Goal: Task Accomplishment & Management: Use online tool/utility

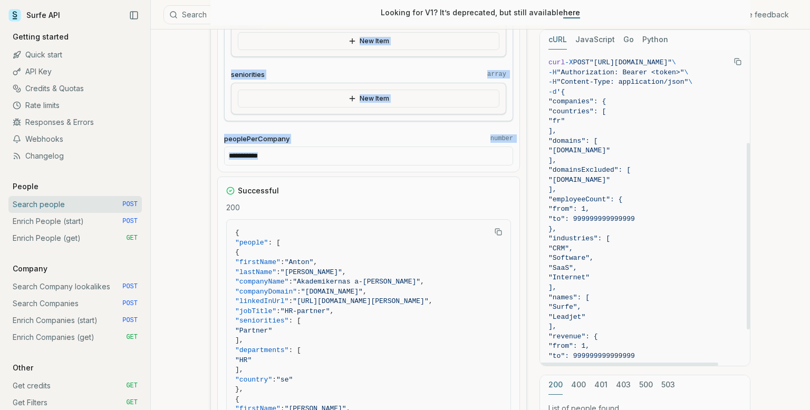
scroll to position [158, 0]
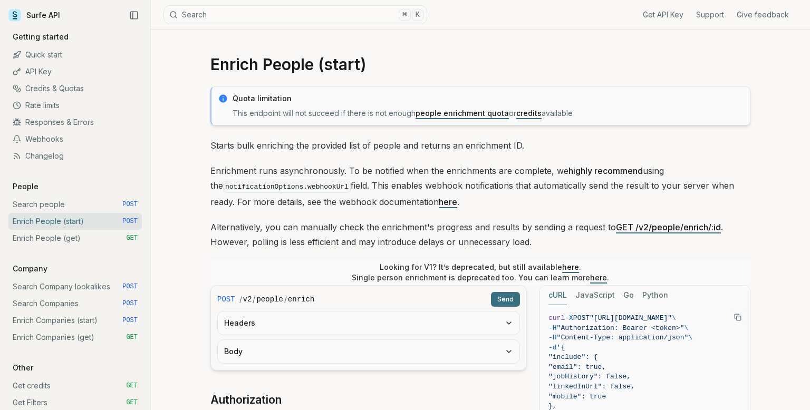
scroll to position [134, 0]
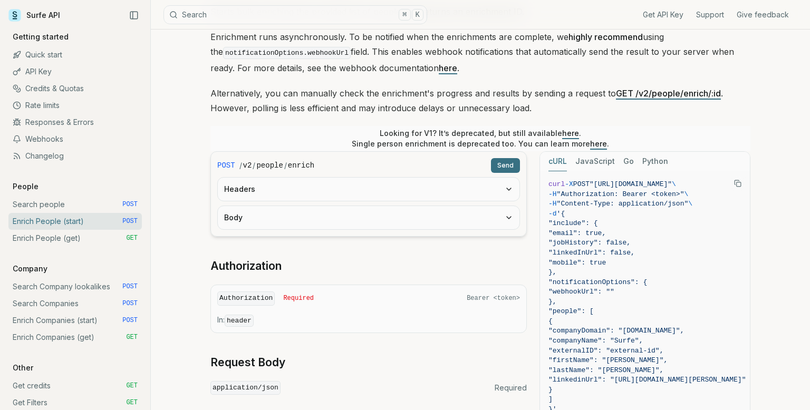
click at [515, 164] on button "Send" at bounding box center [505, 165] width 29 height 15
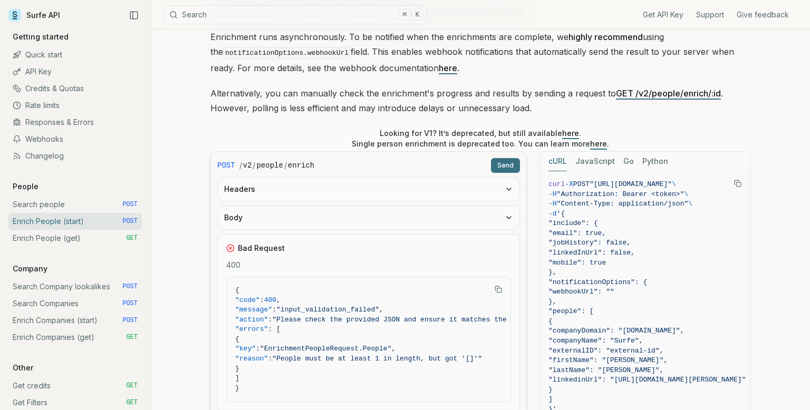
click at [739, 182] on icon "Copy Text" at bounding box center [737, 183] width 7 height 7
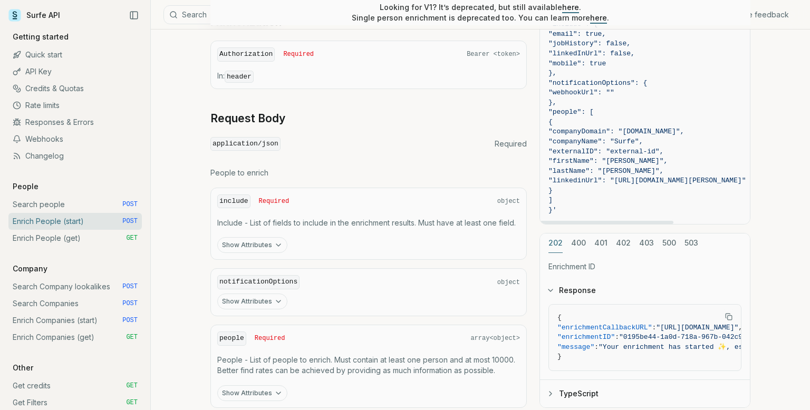
scroll to position [633, 0]
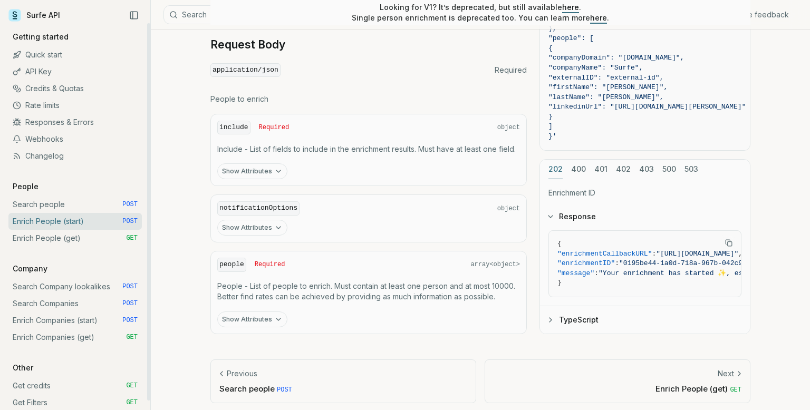
click at [53, 74] on link "API Key" at bounding box center [74, 71] width 133 height 17
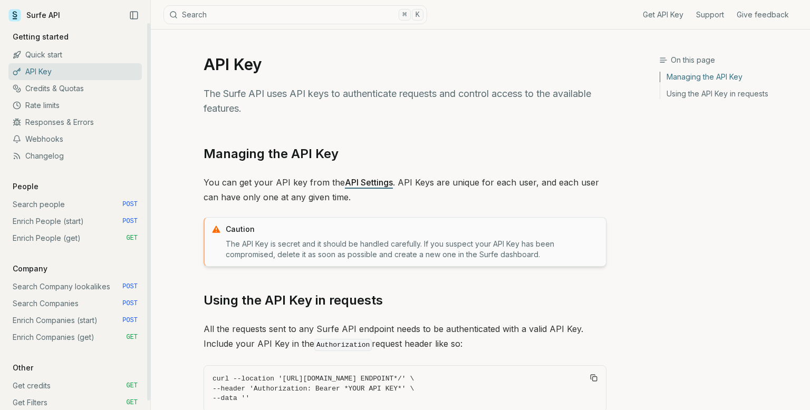
click at [367, 187] on link "API Settings" at bounding box center [369, 182] width 48 height 11
click at [57, 238] on link "Enrich People (get) GET" at bounding box center [74, 238] width 133 height 17
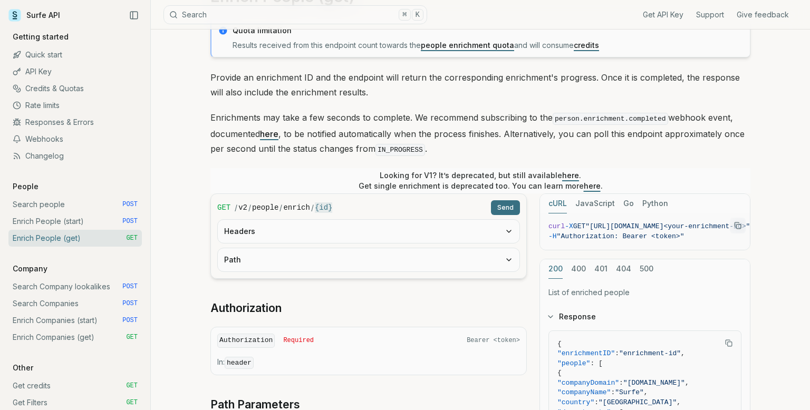
scroll to position [69, 0]
click at [737, 224] on icon "Copy Text" at bounding box center [737, 224] width 7 height 7
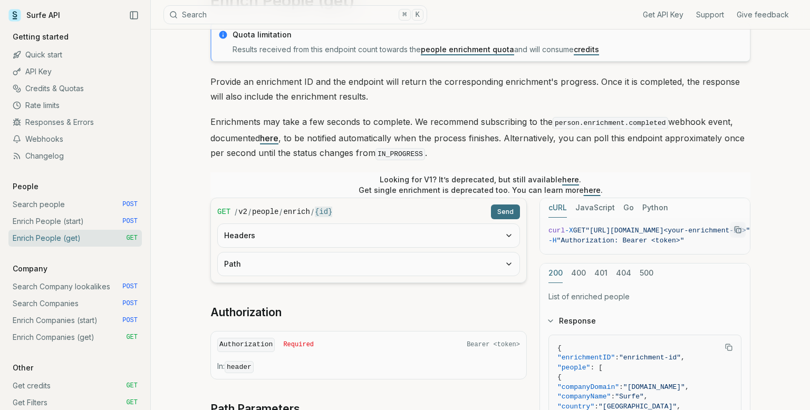
scroll to position [63, 0]
click at [506, 235] on icon "button" at bounding box center [509, 236] width 8 height 8
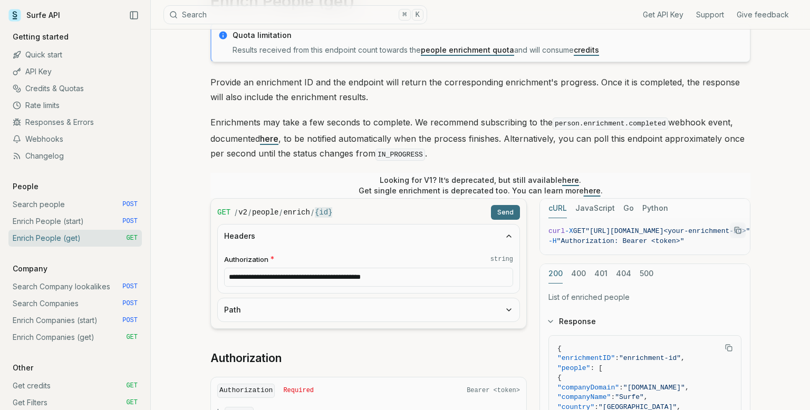
click at [422, 313] on button "Path" at bounding box center [369, 309] width 302 height 23
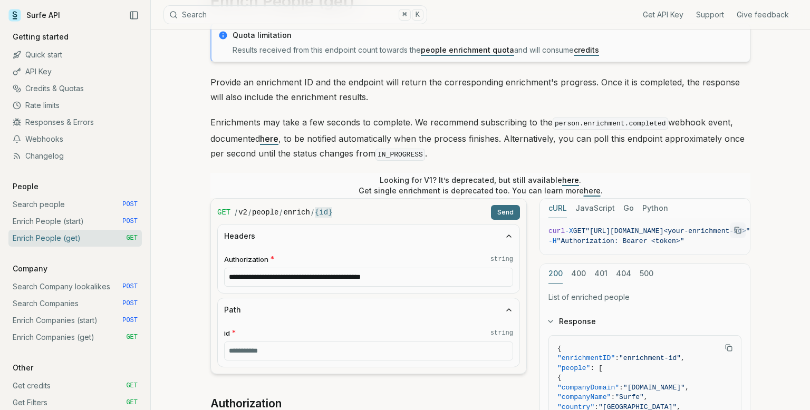
click at [509, 212] on button "Send" at bounding box center [505, 212] width 29 height 15
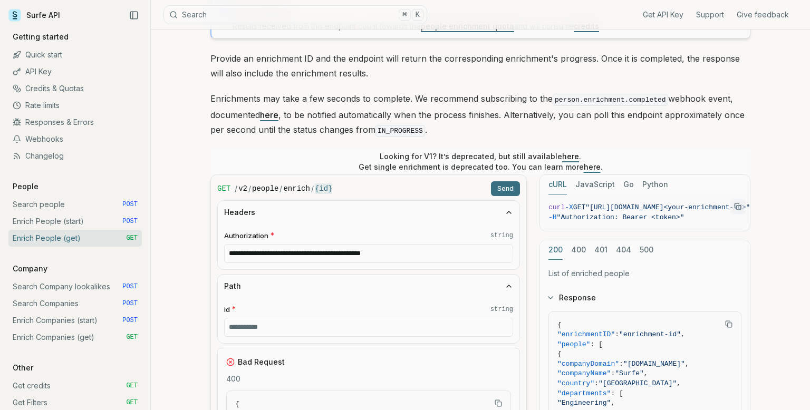
scroll to position [86, 0]
